Goal: Information Seeking & Learning: Learn about a topic

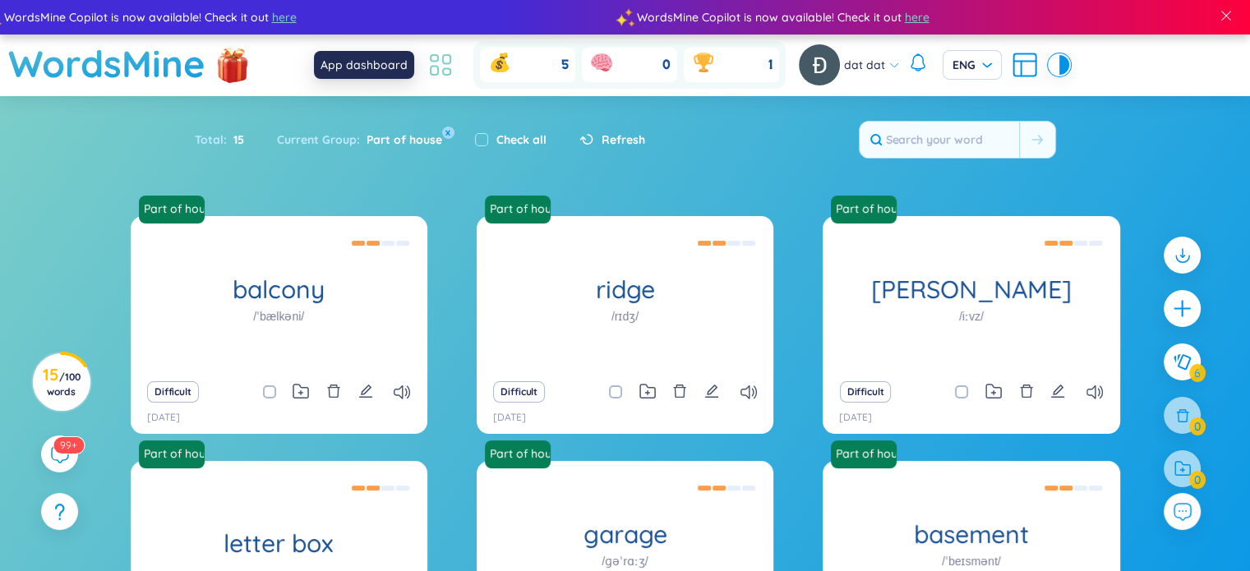
click at [439, 63] on icon at bounding box center [441, 65] width 30 height 30
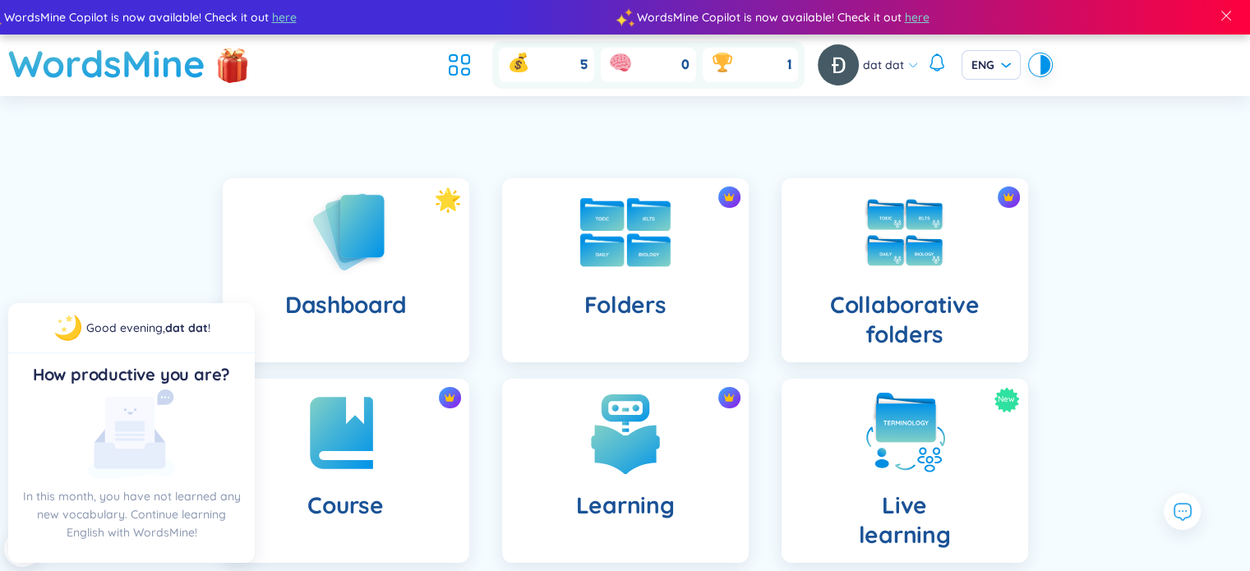
click at [616, 238] on img at bounding box center [625, 232] width 90 height 69
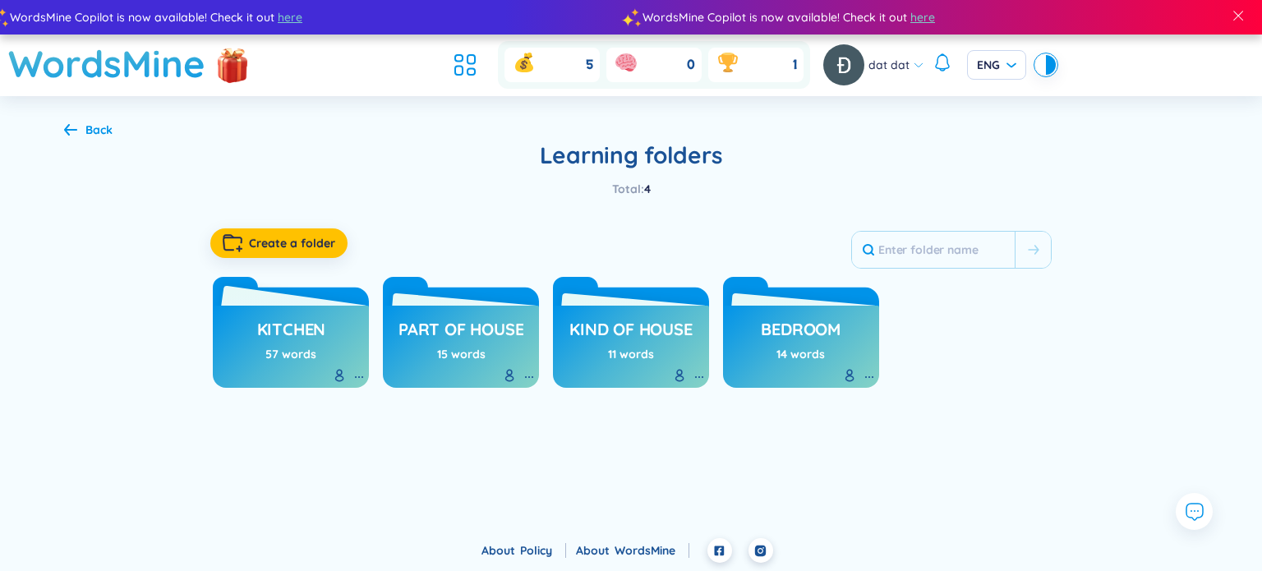
click at [284, 337] on h3 "kitchen" at bounding box center [291, 333] width 69 height 31
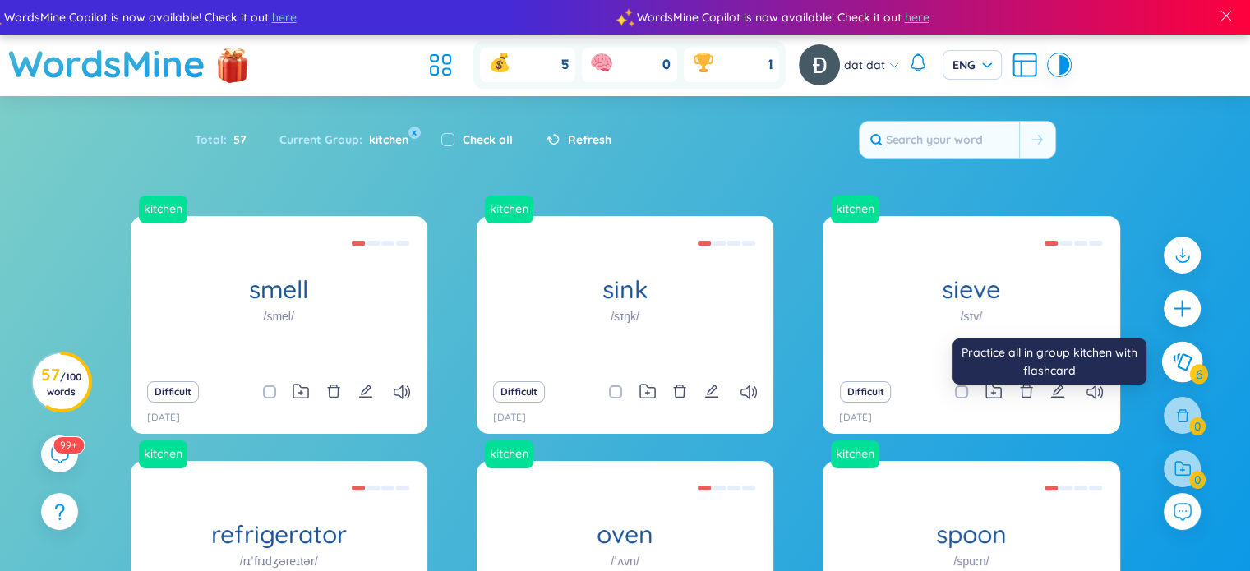
click at [1191, 349] on button at bounding box center [1182, 362] width 41 height 41
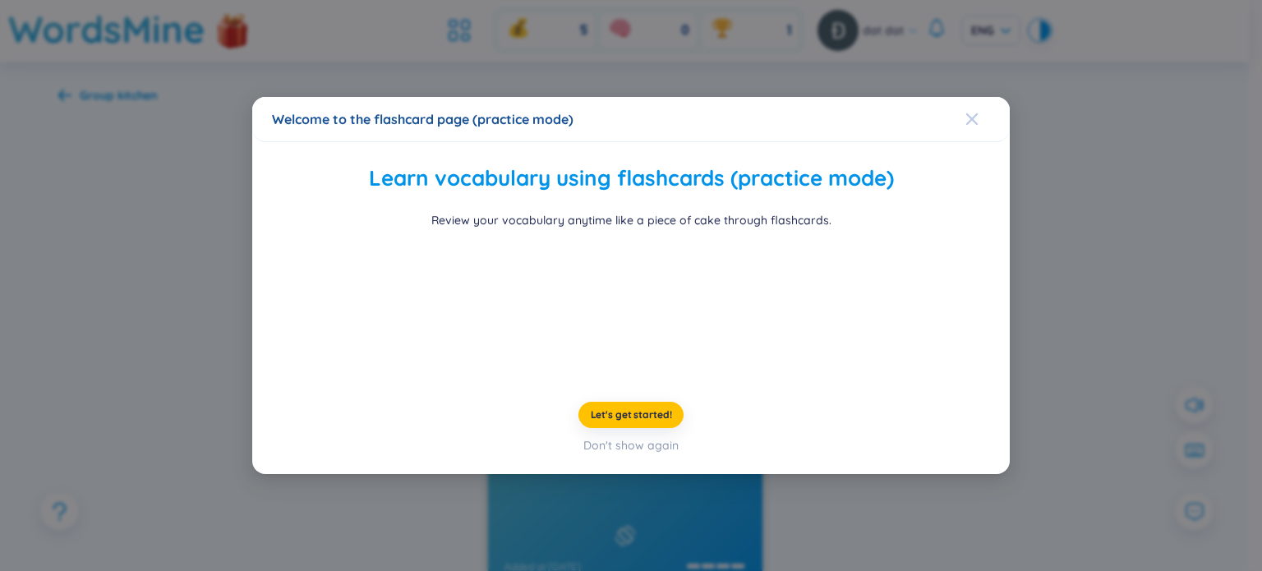
click at [966, 113] on icon "Close" at bounding box center [972, 119] width 13 height 13
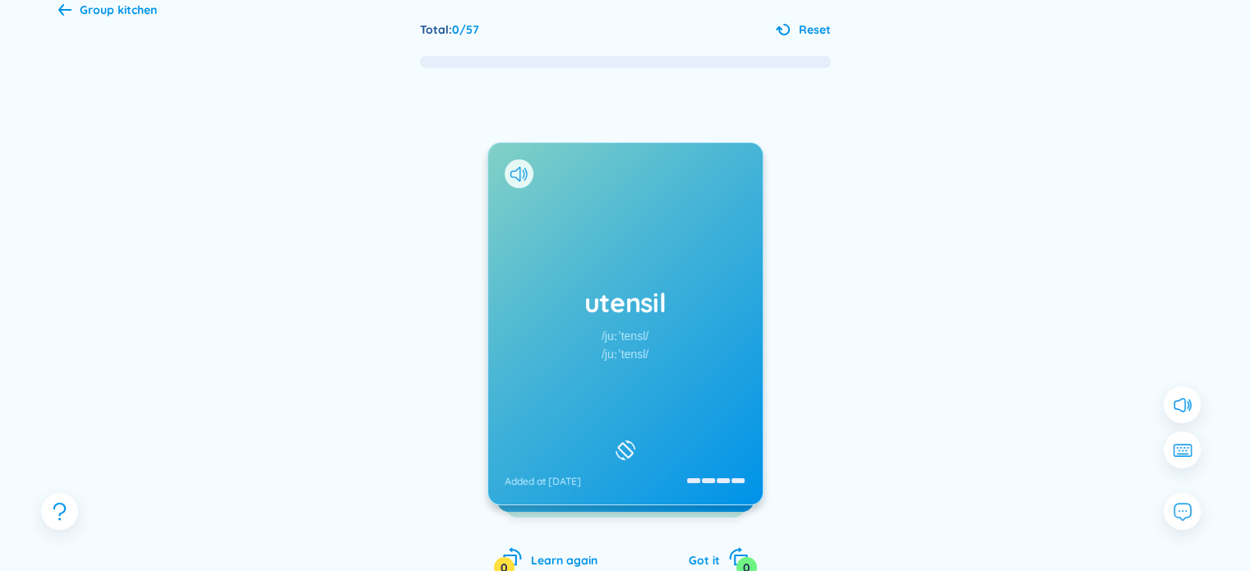
scroll to position [89, 0]
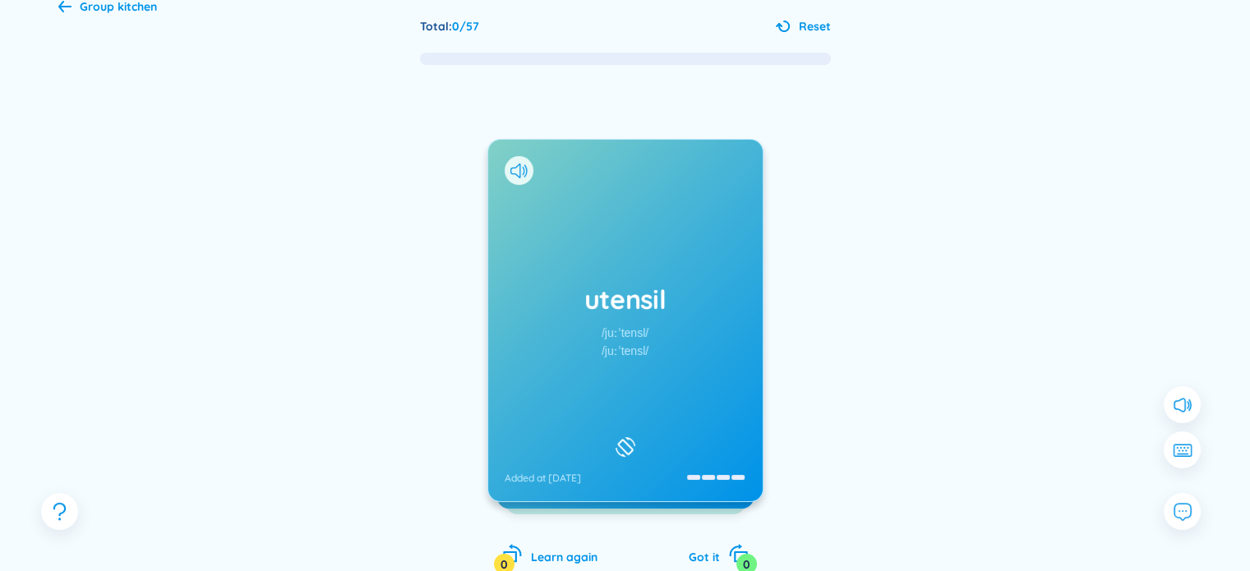
click at [1026, 315] on div at bounding box center [1008, 373] width 247 height 329
click at [623, 191] on div "utensil /juːˈtensl/ /juːˈtensl/ Added at [DATE]" at bounding box center [625, 321] width 274 height 362
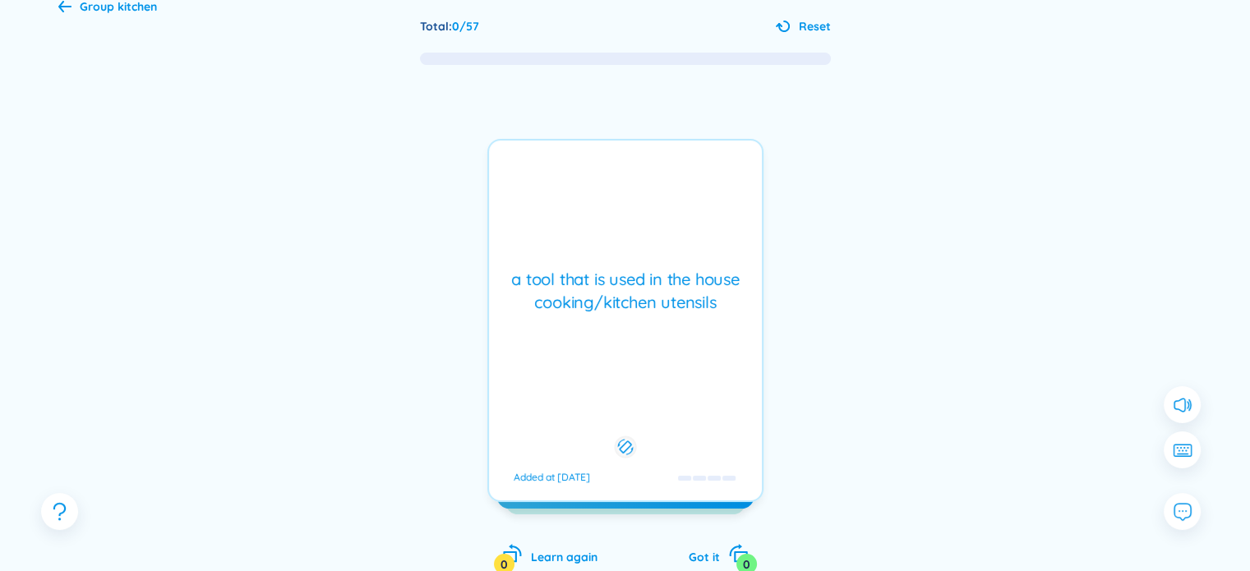
click at [584, 283] on div "a tool that is used in the house cooking/kitchen utensils" at bounding box center [625, 291] width 256 height 46
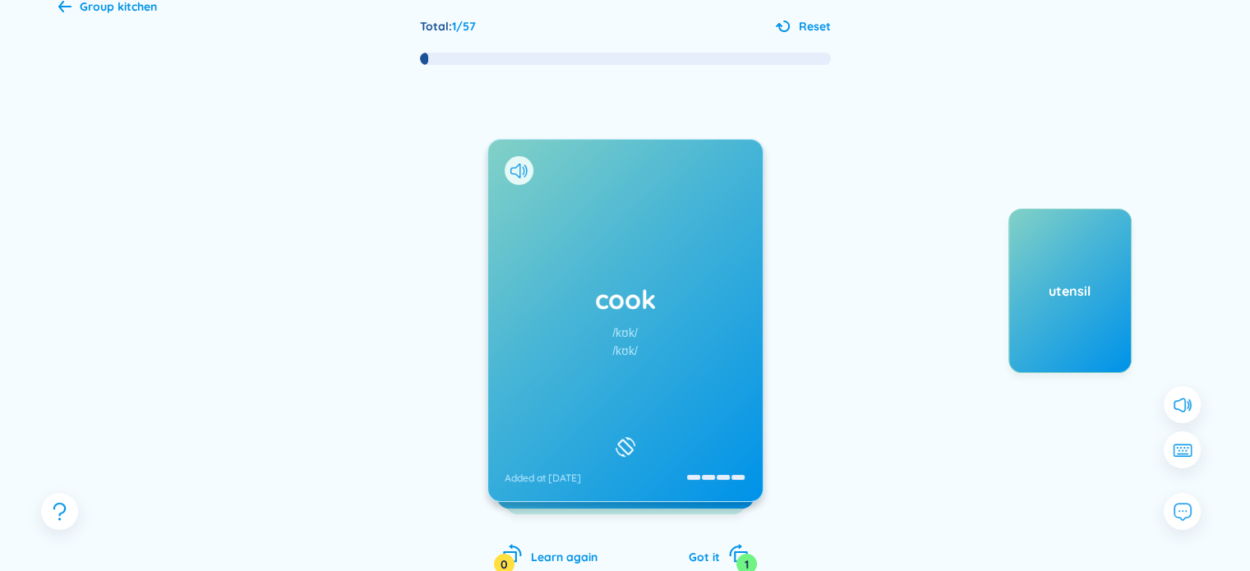
click at [661, 300] on h1 "cook" at bounding box center [626, 299] width 242 height 36
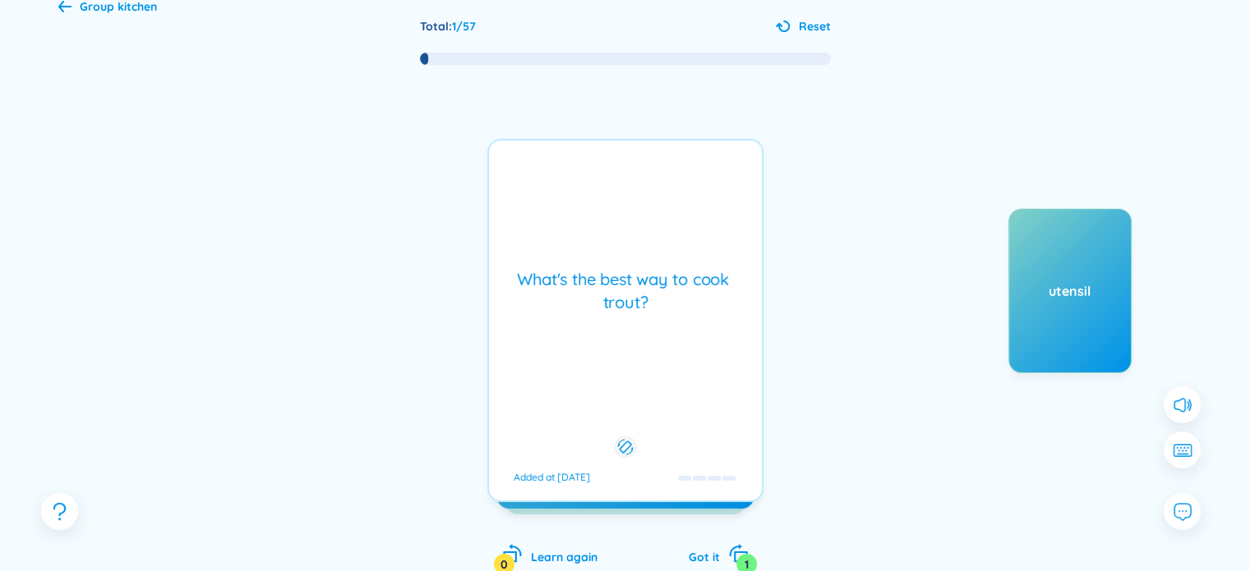
click at [664, 226] on div "What's the best way to cook trout? Added at [DATE]" at bounding box center [625, 320] width 276 height 363
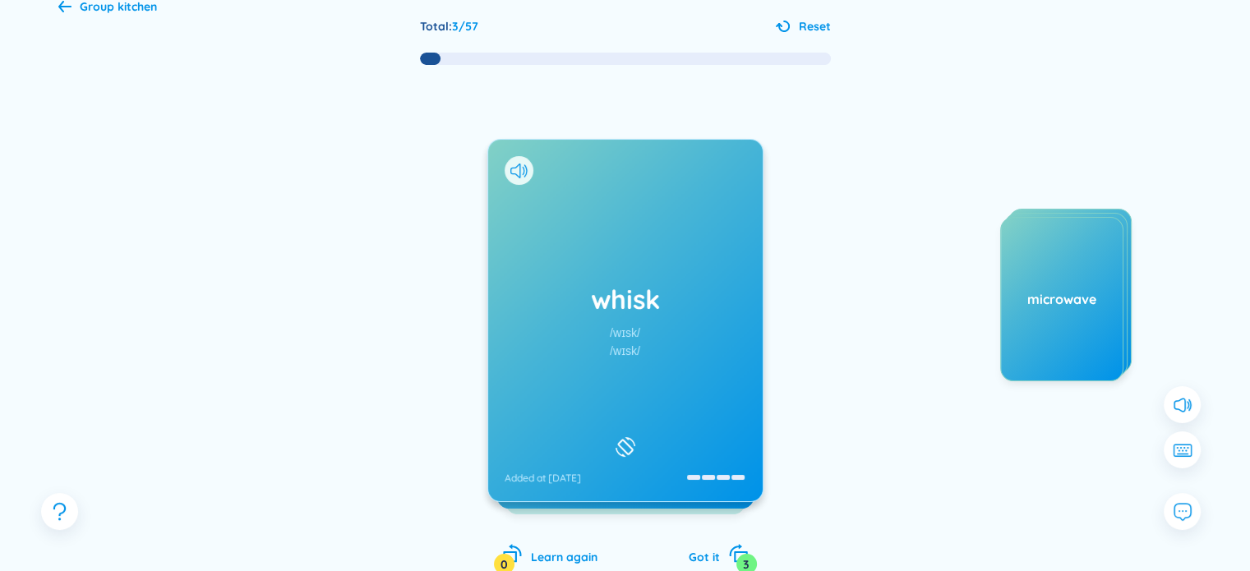
click at [630, 269] on div "whisk /wɪsk/ /wɪsk/ Added at [DATE]" at bounding box center [625, 321] width 274 height 362
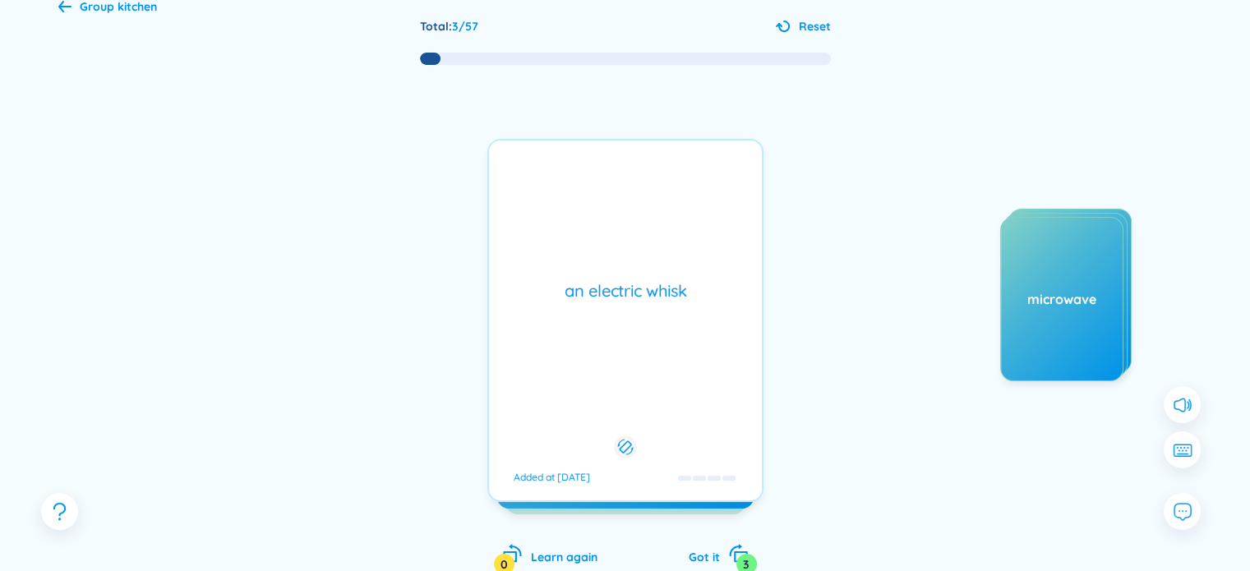
click at [728, 242] on div "an electric whisk Added at [DATE]" at bounding box center [625, 320] width 276 height 363
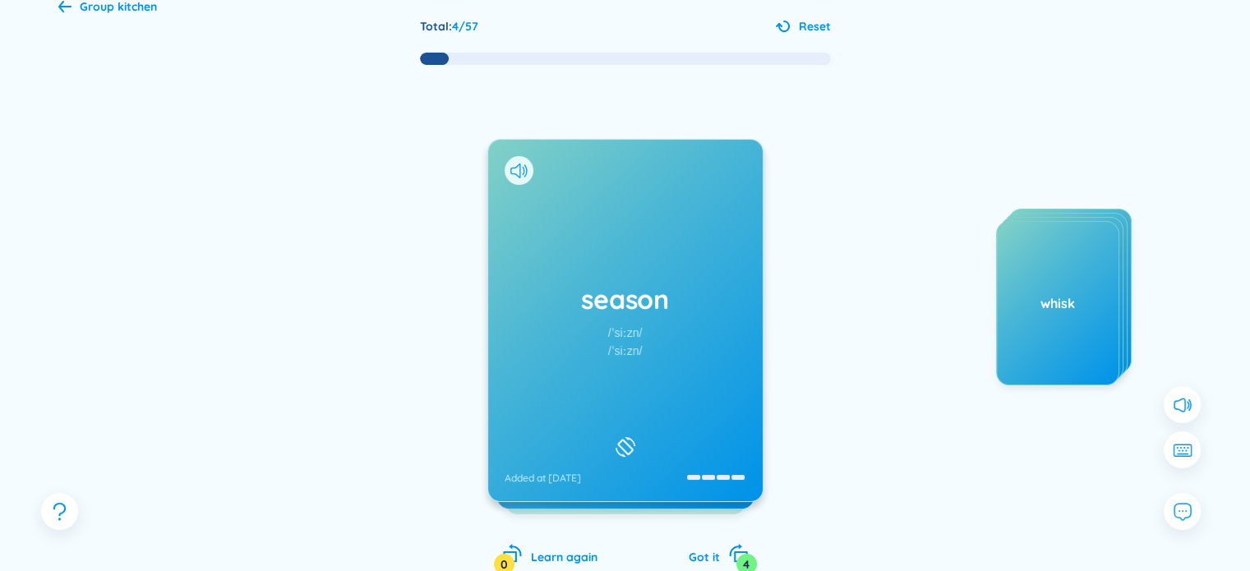
click at [676, 265] on div "season /ˈsiːzn/ /ˈsiːzn/ Added at [DATE]" at bounding box center [625, 321] width 274 height 362
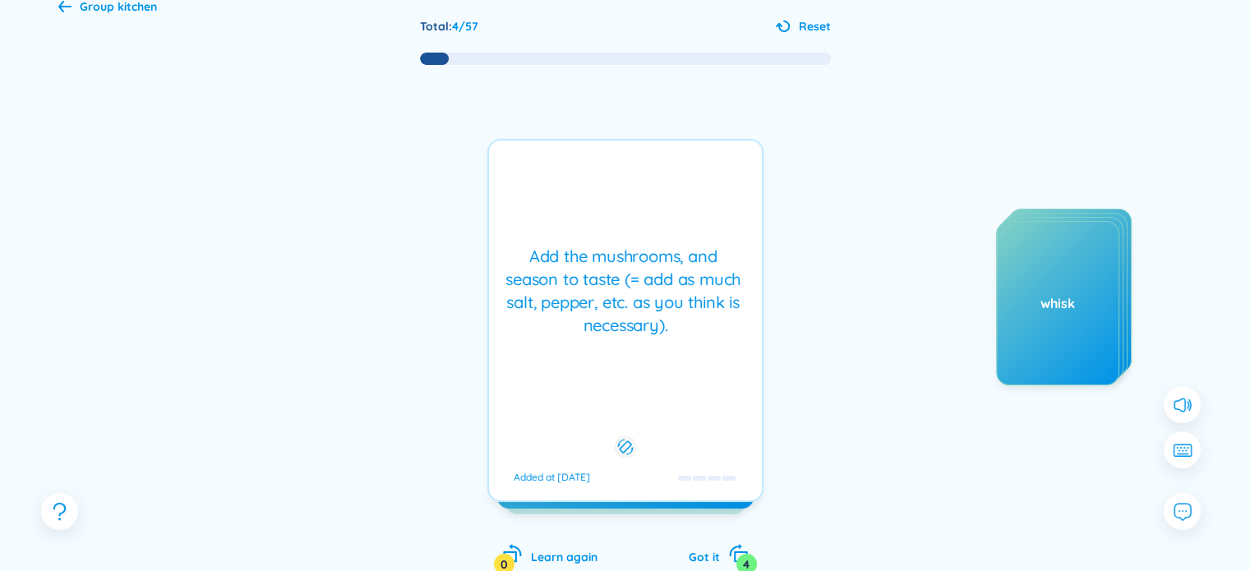
click at [552, 187] on div "Add the mushrooms, and season to taste (= add as much salt, pepper, etc. as you…" at bounding box center [625, 320] width 276 height 363
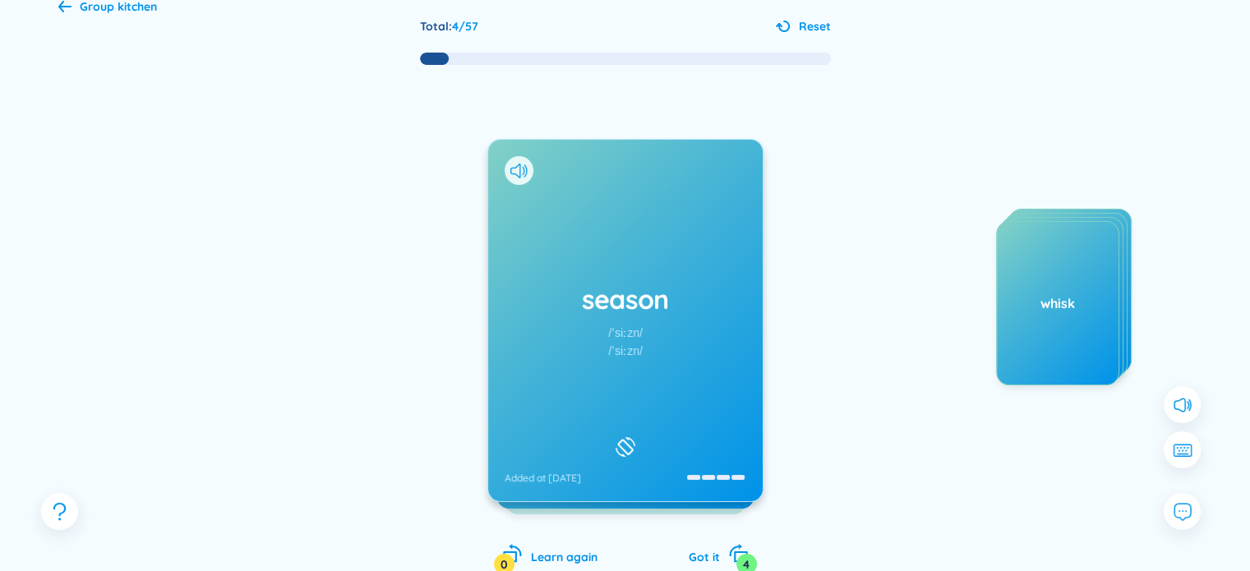
click at [552, 187] on div "season /ˈsiːzn/ /ˈsiːzn/ Added at [DATE]" at bounding box center [625, 321] width 274 height 362
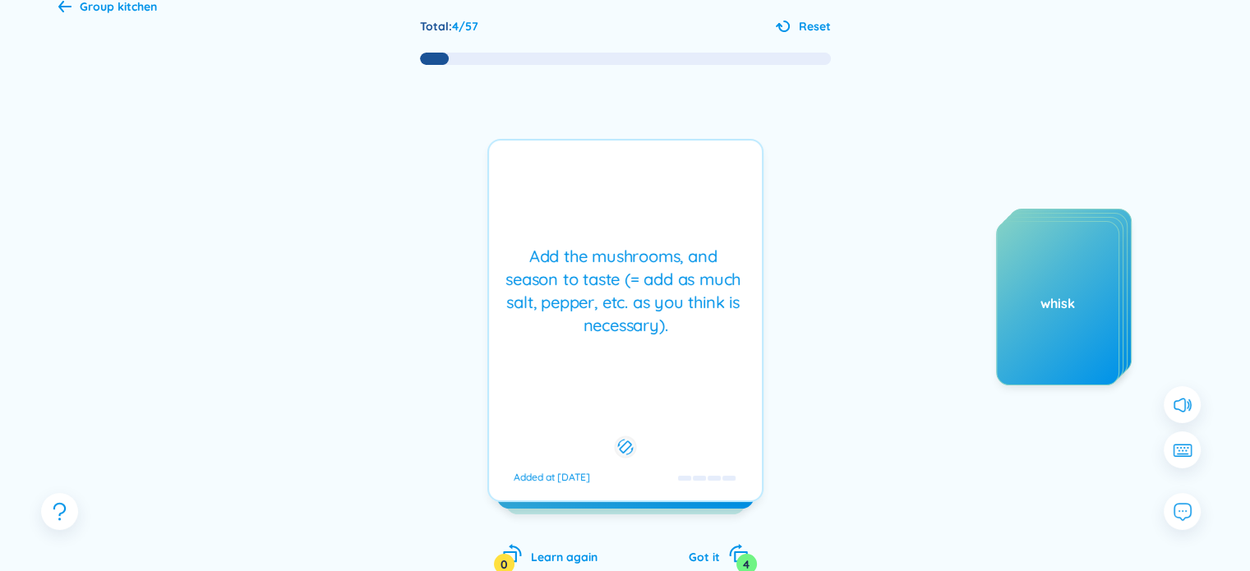
click at [549, 273] on div "Add the mushrooms, and season to taste (= add as much salt, pepper, etc. as you…" at bounding box center [625, 291] width 256 height 92
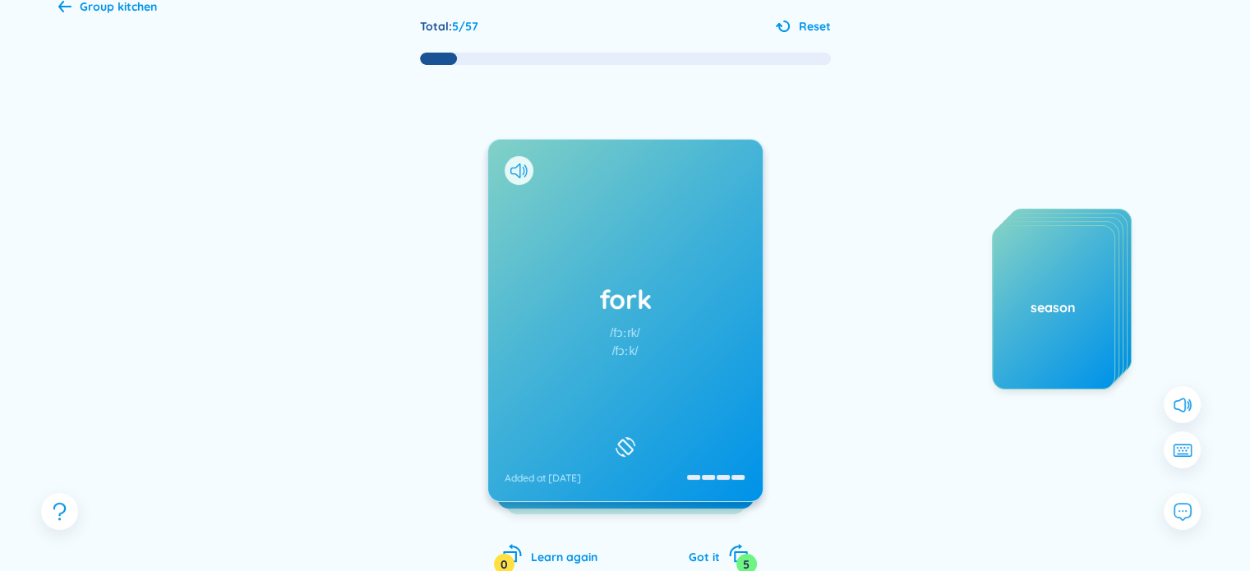
click at [63, 8] on icon at bounding box center [64, 6] width 13 height 12
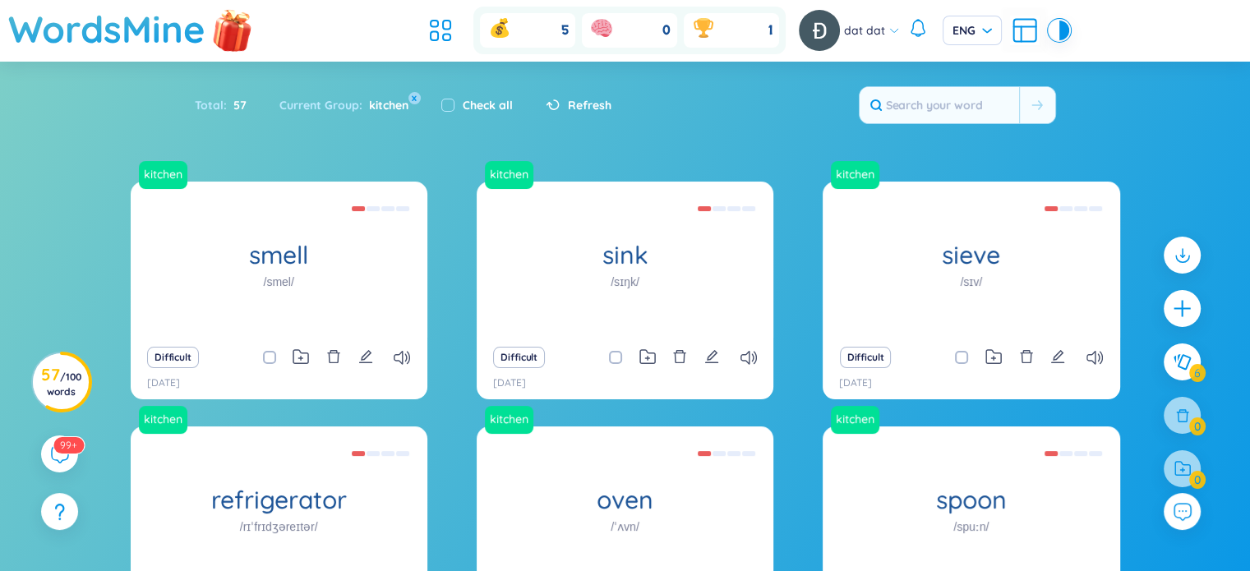
click at [242, 35] on img at bounding box center [232, 29] width 49 height 65
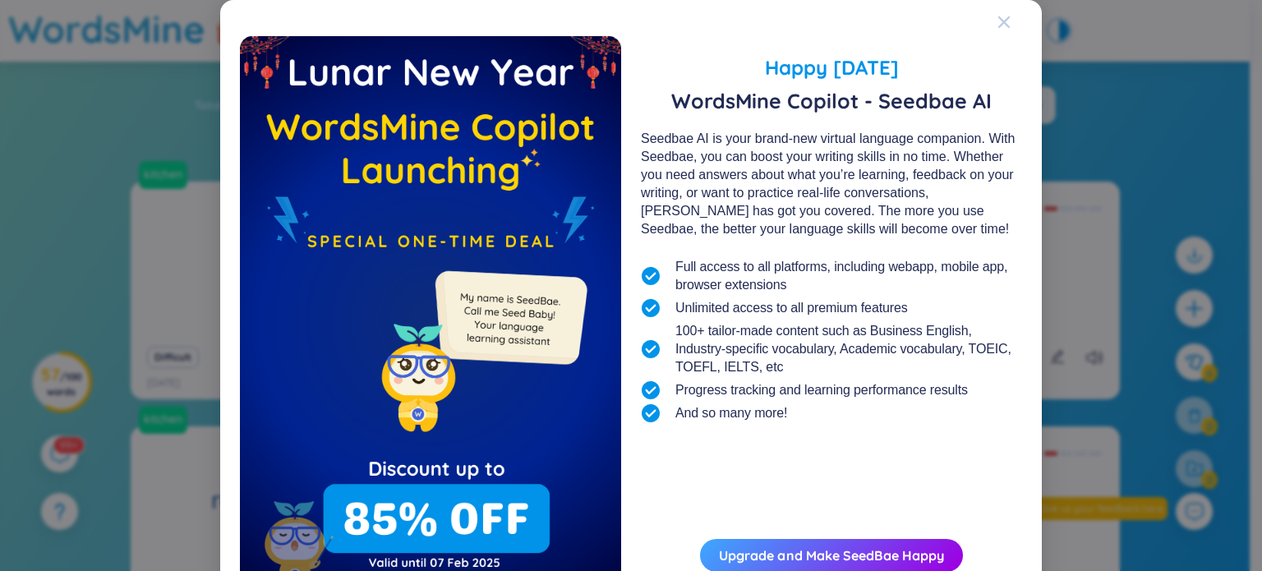
click at [999, 25] on icon "Close" at bounding box center [1004, 22] width 13 height 13
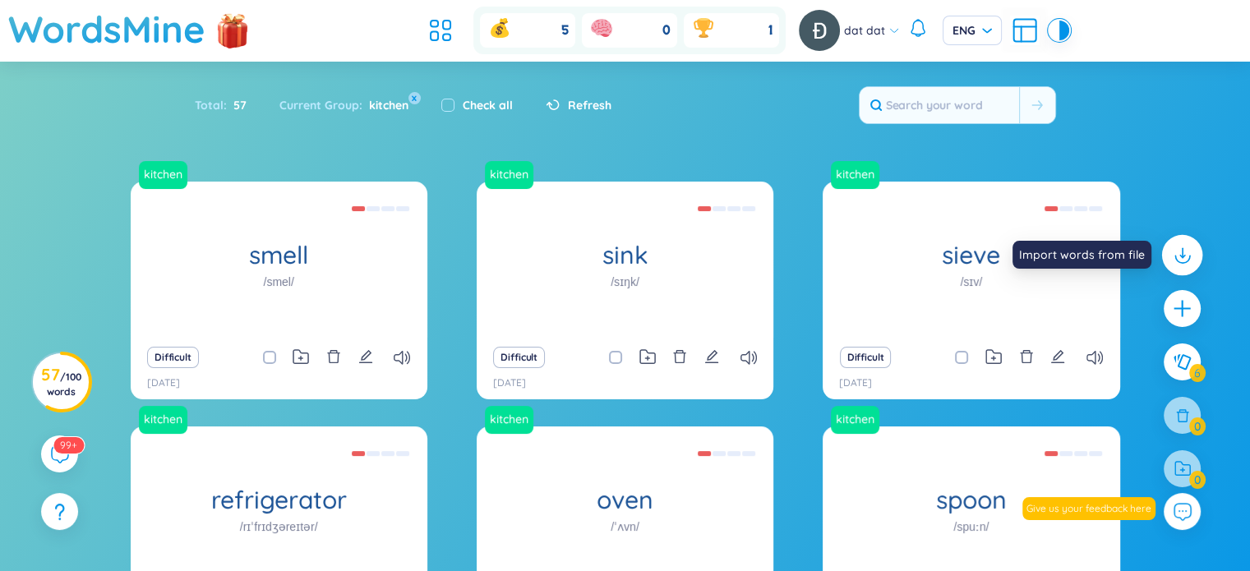
click at [1177, 248] on icon at bounding box center [1181, 254] width 21 height 21
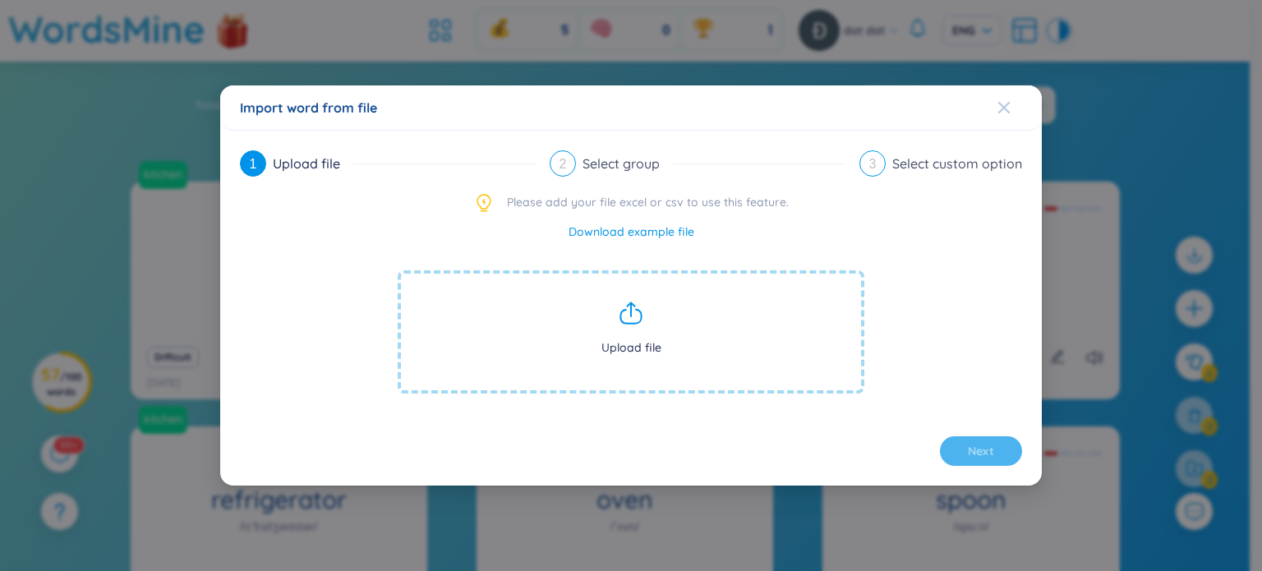
click at [1001, 96] on div "Close" at bounding box center [1004, 107] width 13 height 44
